Goal: Information Seeking & Learning: Learn about a topic

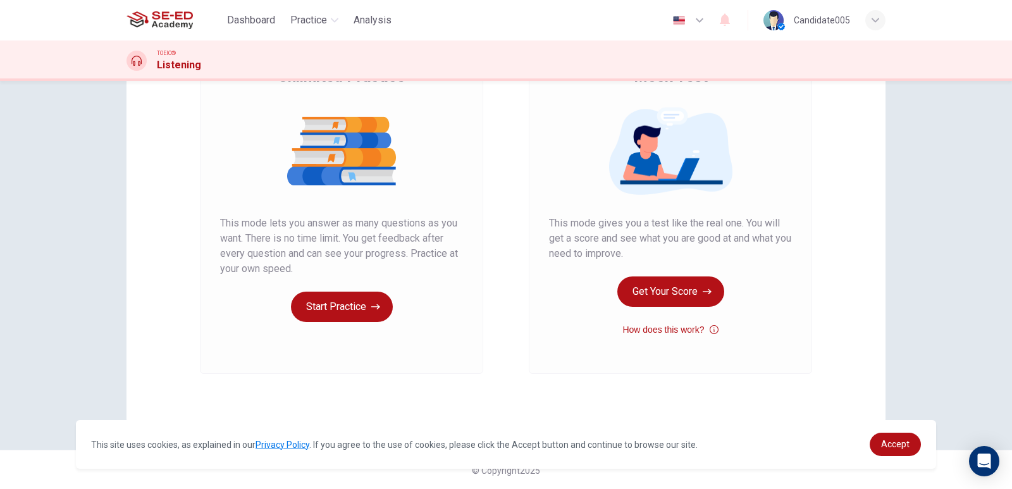
scroll to position [123, 0]
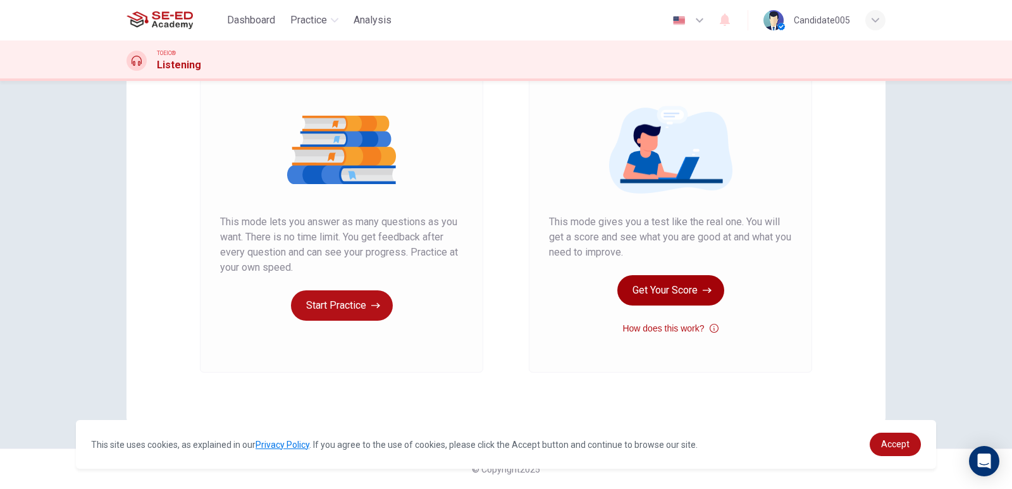
click at [688, 289] on button "Get Your Score" at bounding box center [671, 290] width 107 height 30
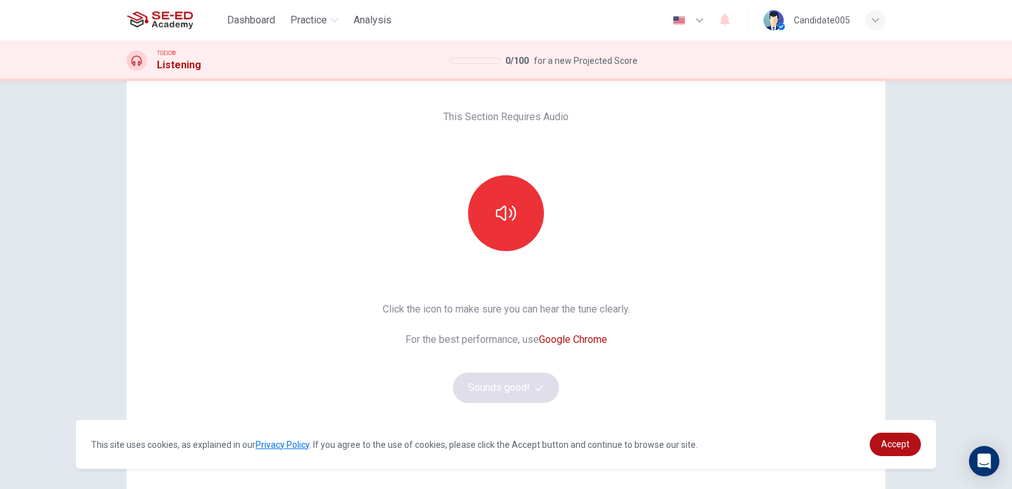
scroll to position [0, 0]
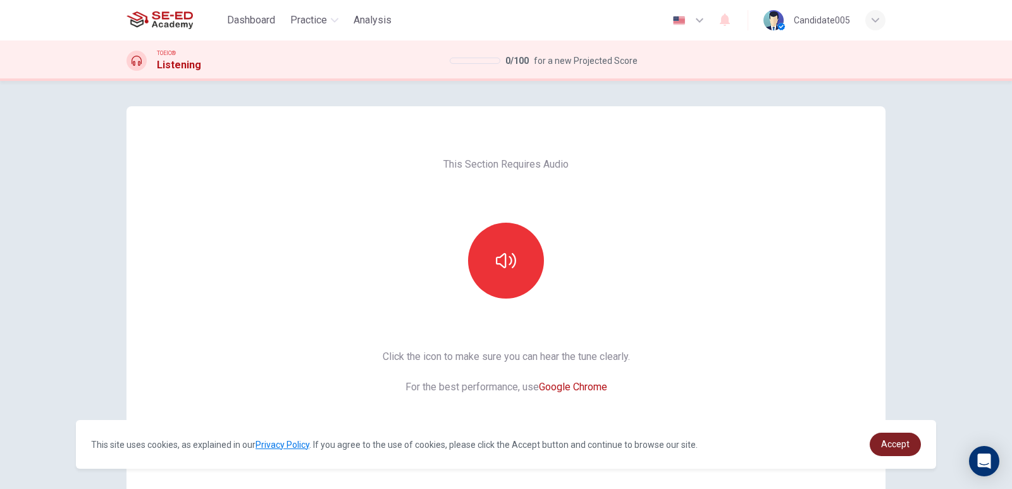
click at [892, 445] on span "Accept" at bounding box center [896, 444] width 28 height 10
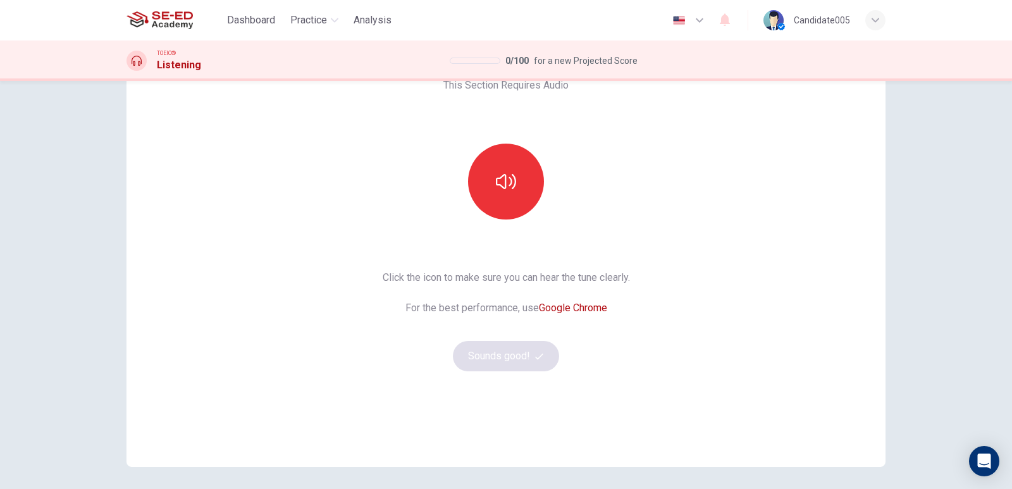
scroll to position [123, 0]
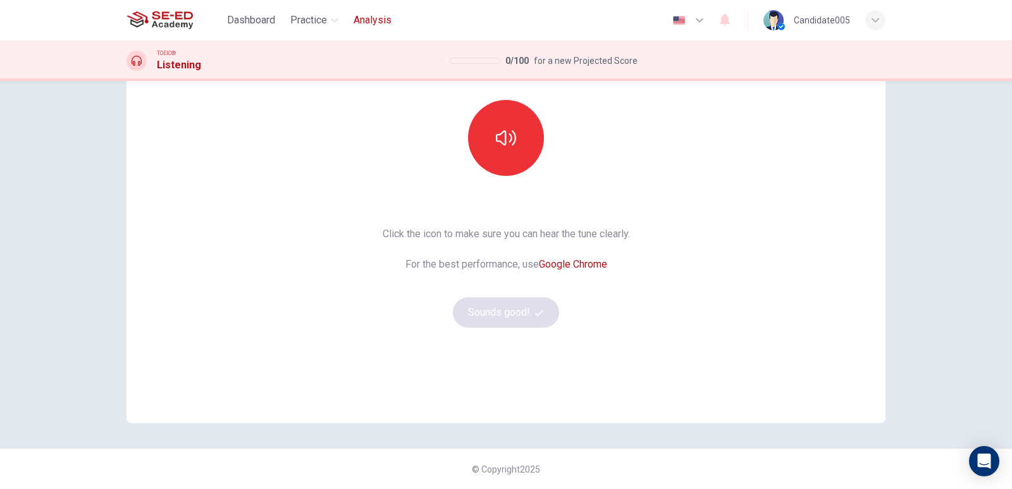
click at [363, 19] on span "Analysis" at bounding box center [373, 20] width 38 height 15
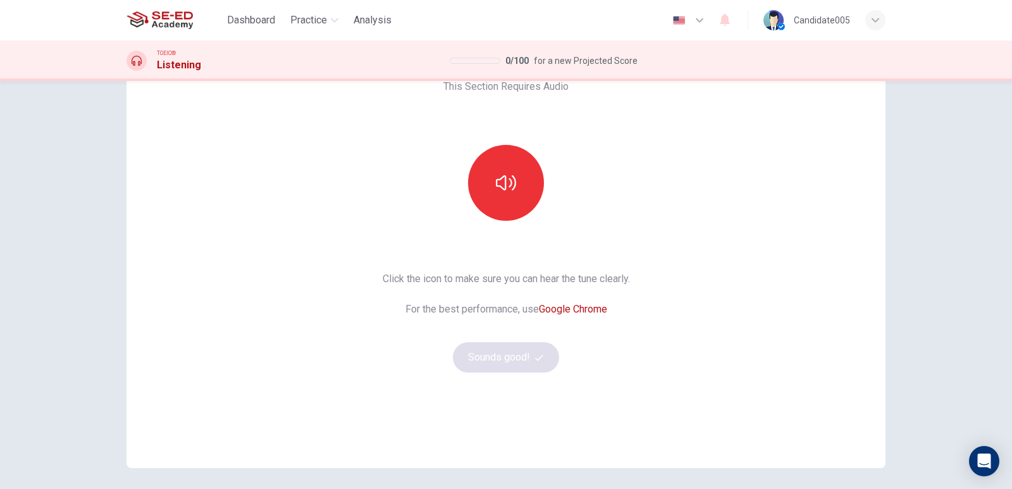
scroll to position [0, 0]
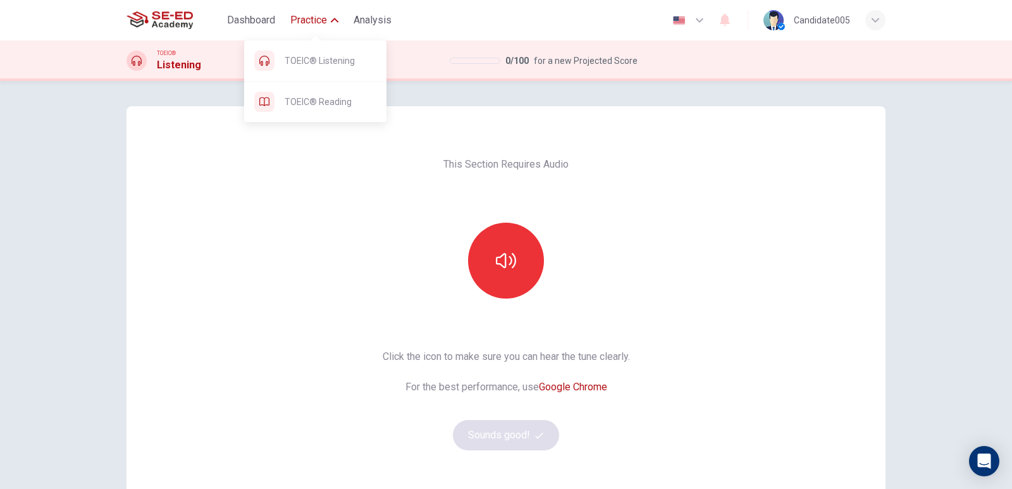
click at [313, 22] on span "Practice" at bounding box center [308, 20] width 37 height 15
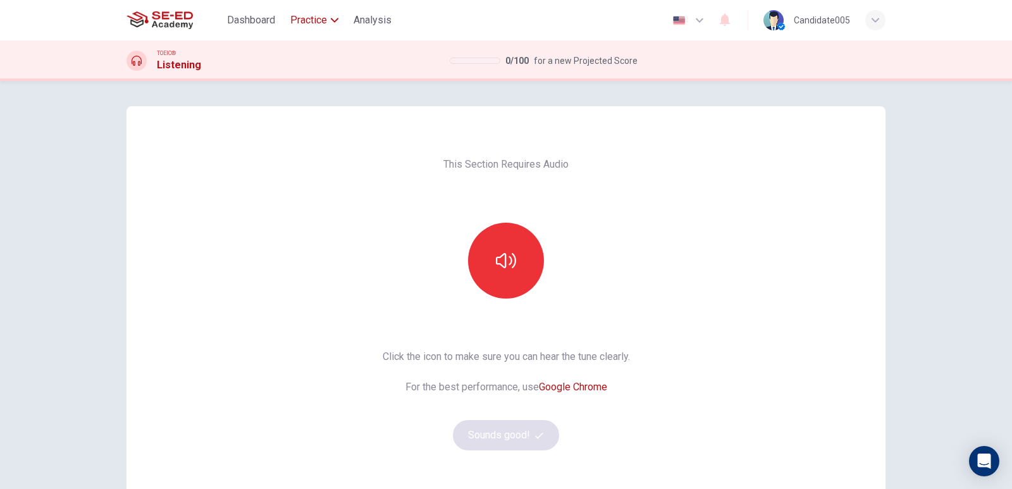
click at [313, 22] on span "Practice" at bounding box center [308, 20] width 37 height 15
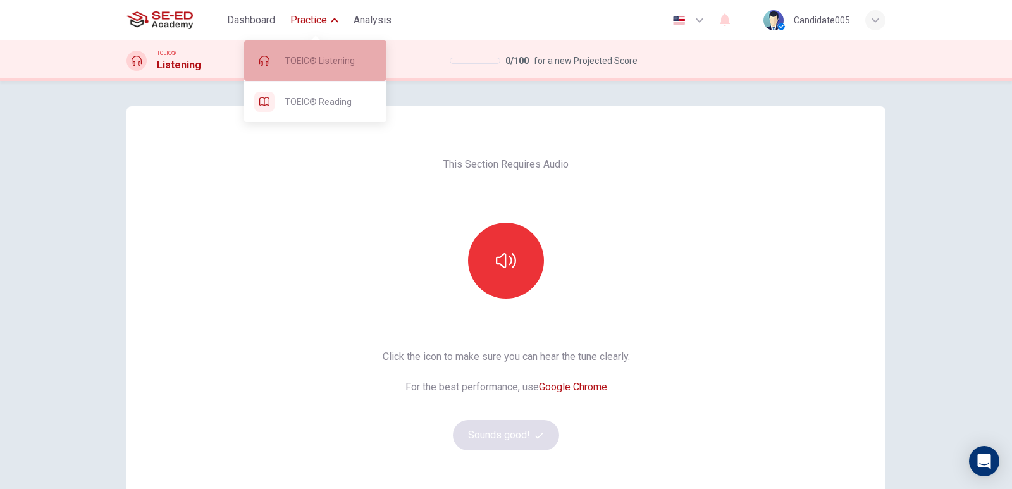
click at [309, 63] on span "TOEIC® Listening" at bounding box center [331, 60] width 92 height 15
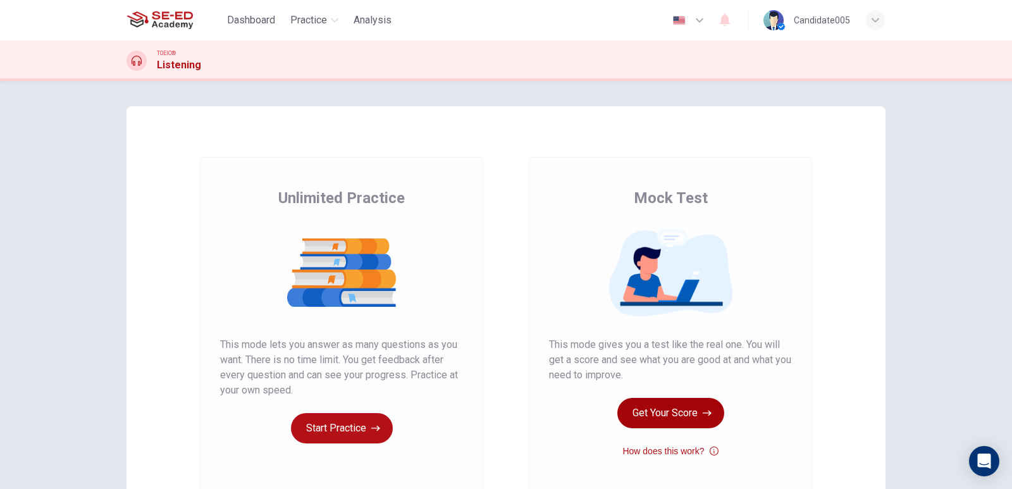
click at [659, 416] on button "Get Your Score" at bounding box center [671, 413] width 107 height 30
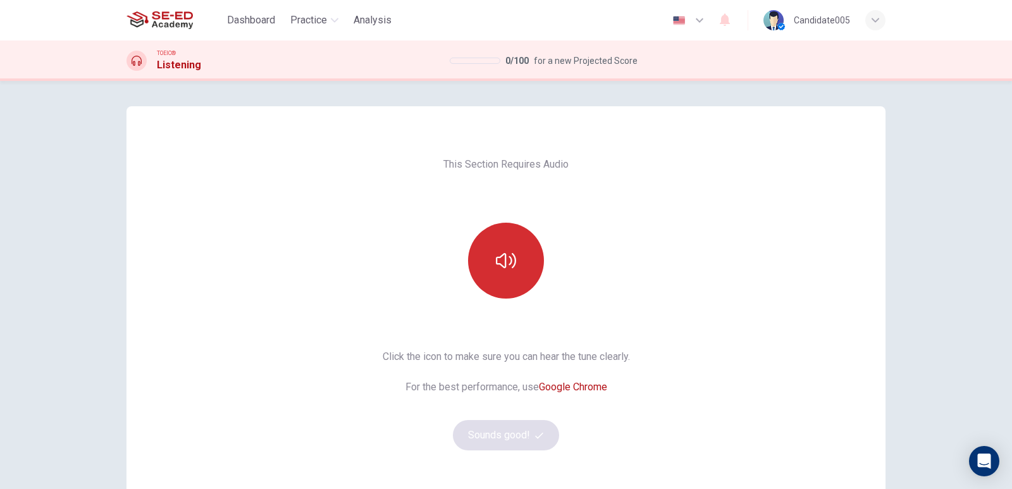
click at [508, 257] on icon "button" at bounding box center [506, 260] width 20 height 15
click at [517, 437] on button "Sounds good!" at bounding box center [506, 435] width 106 height 30
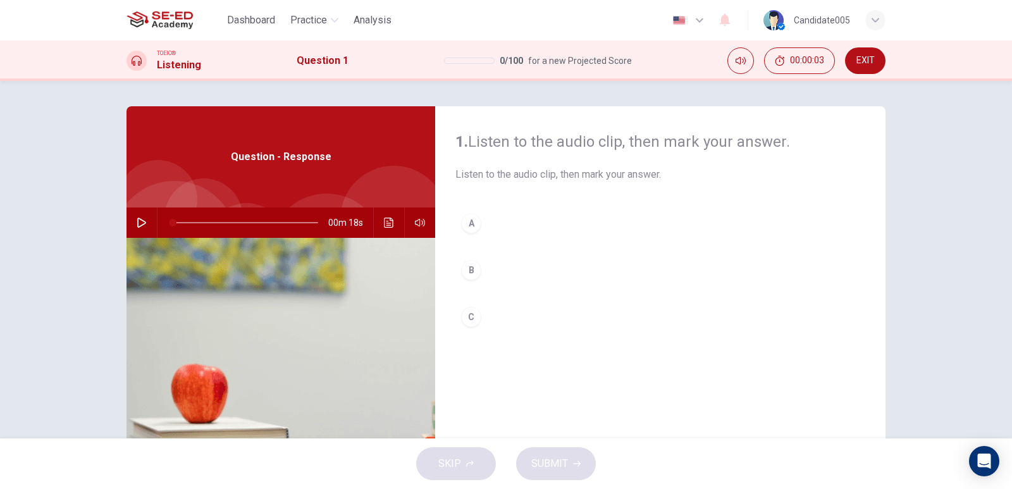
click at [866, 56] on span "EXIT" at bounding box center [866, 61] width 18 height 10
